Goal: Find specific page/section: Find specific page/section

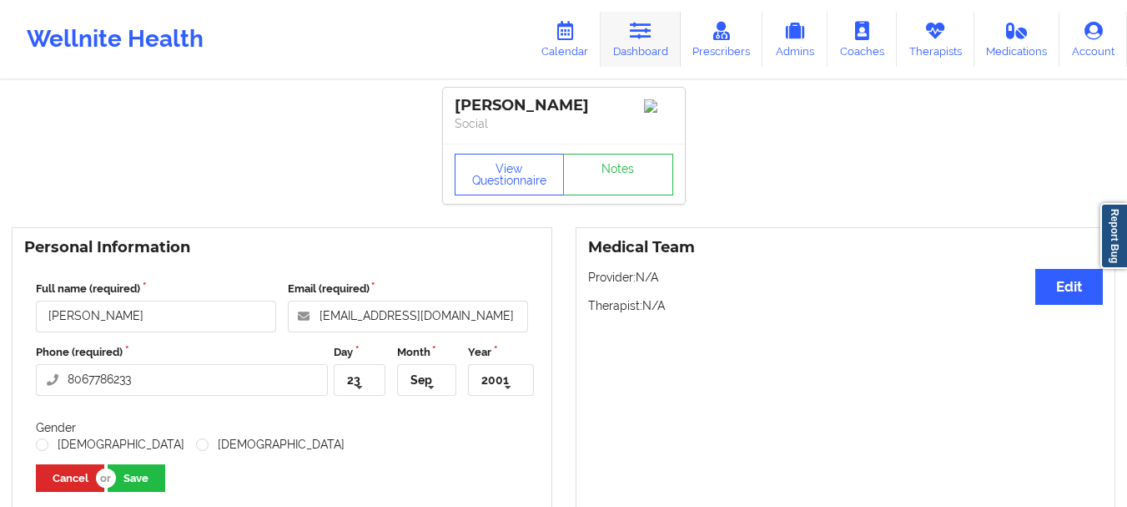
click at [653, 51] on link "Dashboard" at bounding box center [641, 39] width 80 height 55
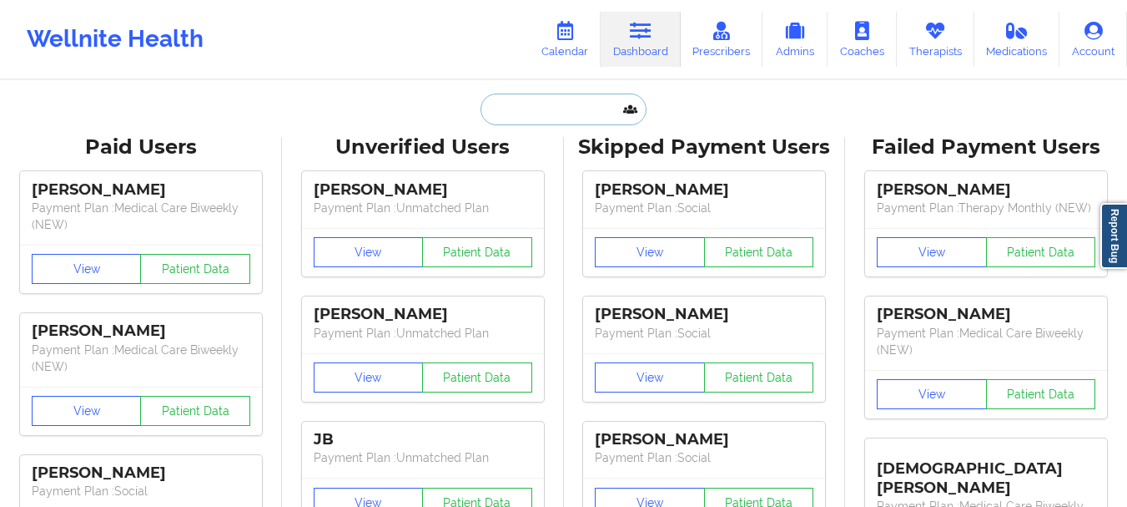
click at [574, 113] on input "text" at bounding box center [563, 109] width 165 height 32
paste input "[EMAIL_ADDRESS][DOMAIN_NAME]"
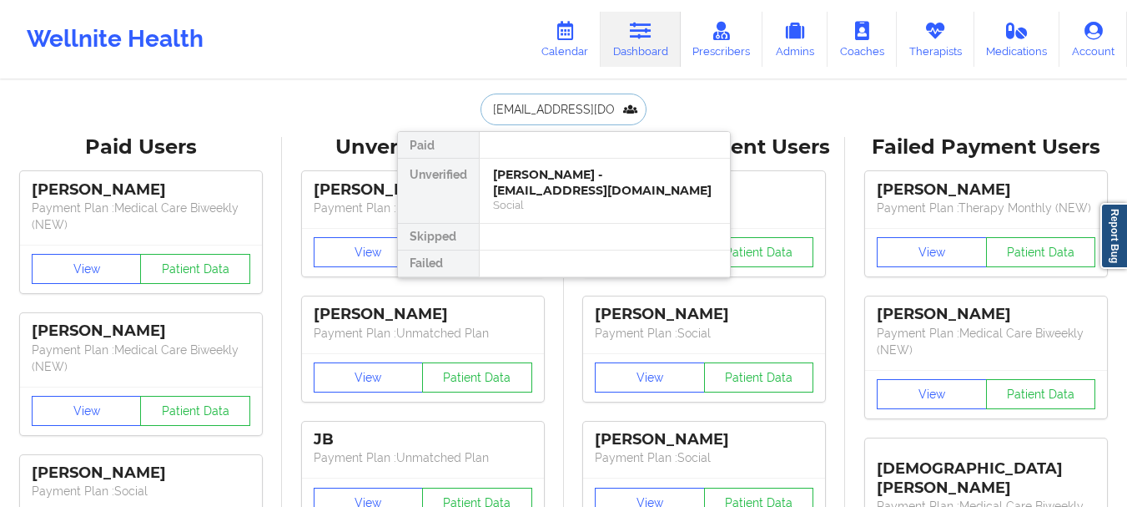
type input "[EMAIL_ADDRESS][DOMAIN_NAME]"
click at [588, 188] on div "[PERSON_NAME] - [EMAIL_ADDRESS][DOMAIN_NAME]" at bounding box center [605, 182] width 224 height 31
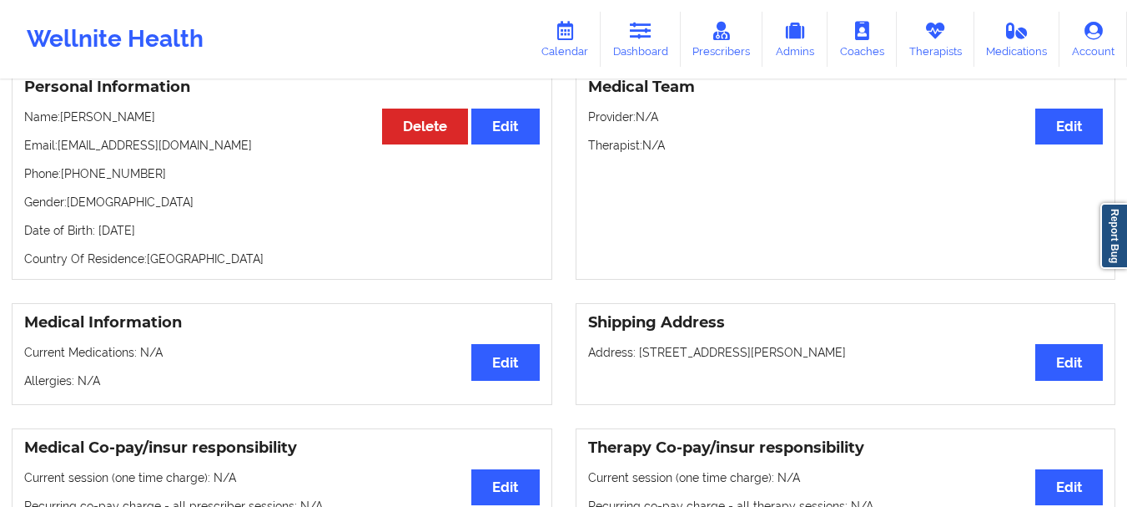
scroll to position [159, 0]
